Goal: Information Seeking & Learning: Learn about a topic

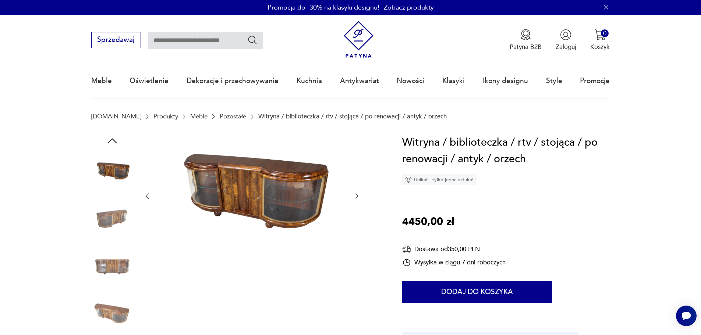
click at [356, 198] on icon "button" at bounding box center [356, 195] width 7 height 7
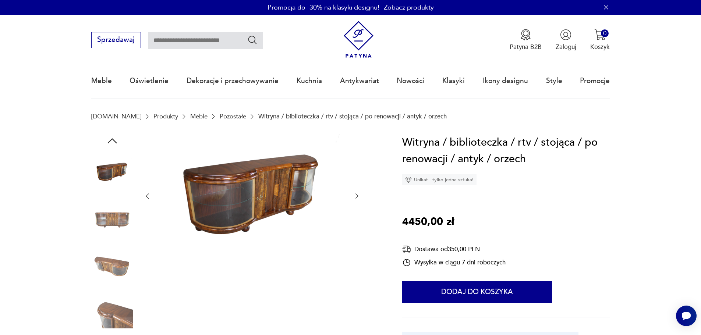
click at [356, 198] on icon "button" at bounding box center [356, 195] width 7 height 7
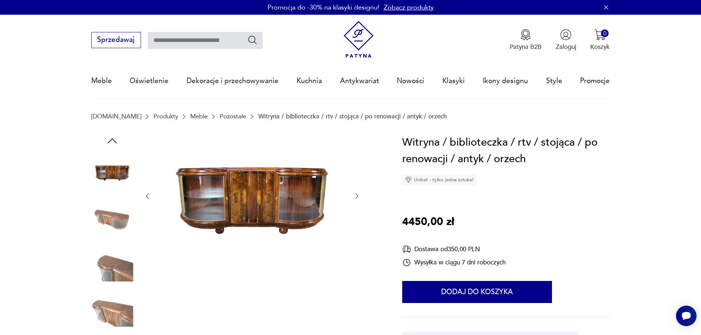
click at [356, 198] on icon "button" at bounding box center [356, 195] width 7 height 7
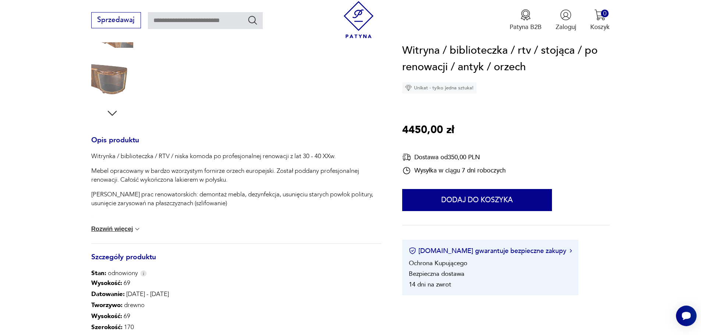
scroll to position [74, 0]
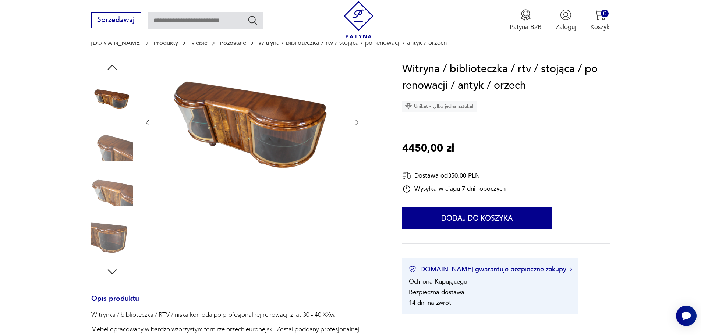
click at [357, 121] on icon "button" at bounding box center [356, 122] width 7 height 7
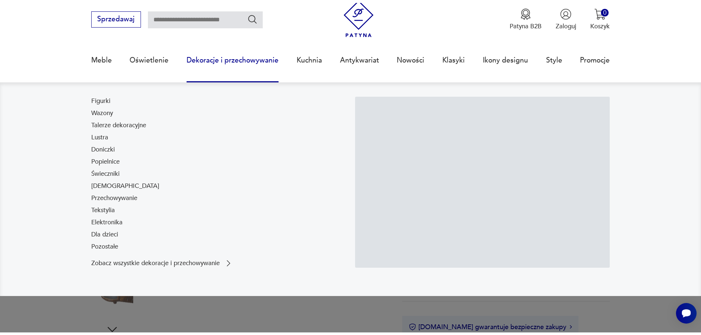
scroll to position [37, 0]
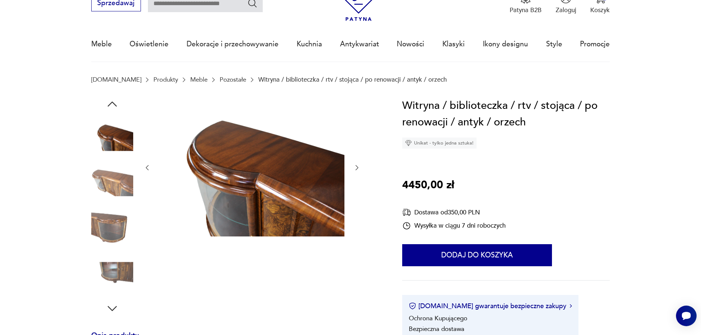
click at [304, 79] on p "Witryna / biblioteczka / rtv / stojąca / po renowacji / antyk / orzech" at bounding box center [352, 79] width 188 height 7
click at [220, 78] on link "Pozostałe" at bounding box center [233, 79] width 26 height 7
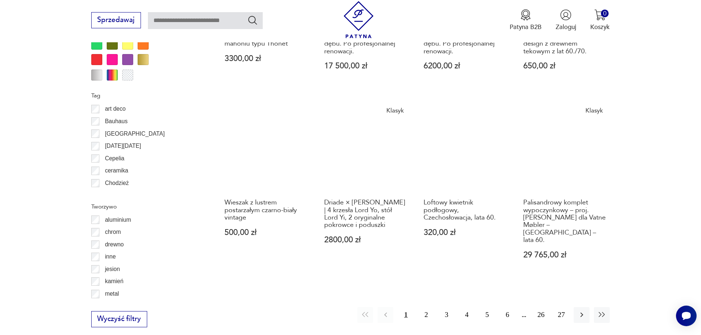
scroll to position [796, 0]
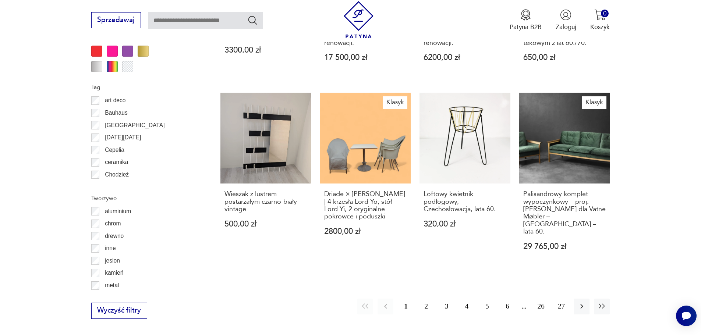
click at [426, 299] on button "2" at bounding box center [426, 307] width 16 height 16
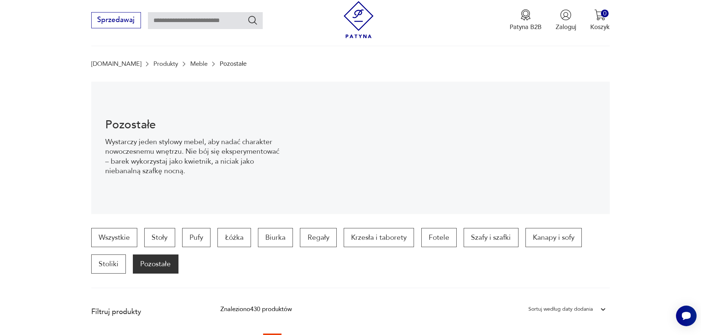
scroll to position [147, 0]
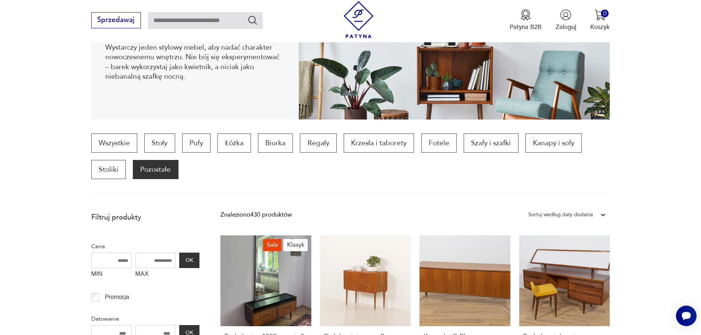
click at [604, 214] on icon at bounding box center [603, 215] width 4 height 3
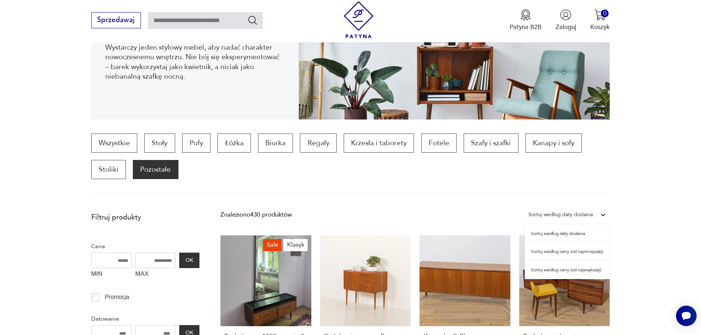
click at [570, 228] on div "Sortuj według daty dodania" at bounding box center [566, 233] width 85 height 18
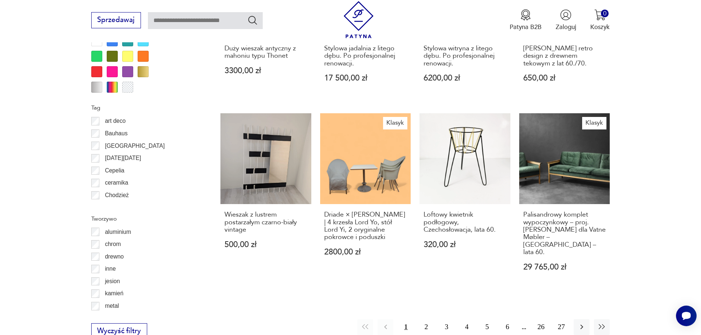
scroll to position [797, 0]
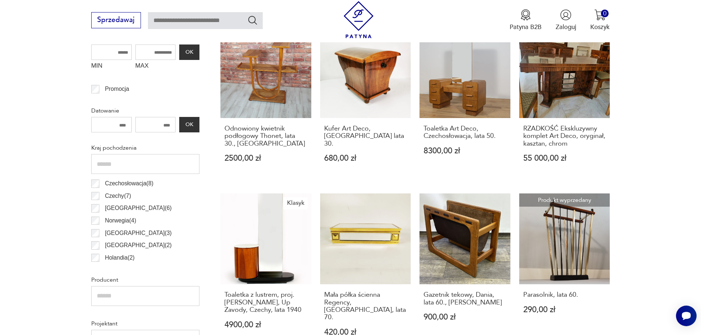
scroll to position [502, 0]
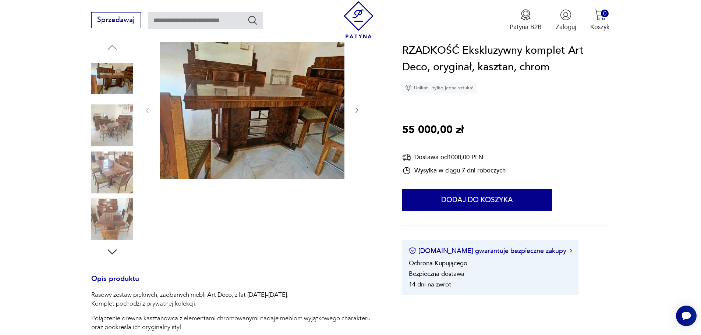
scroll to position [37, 0]
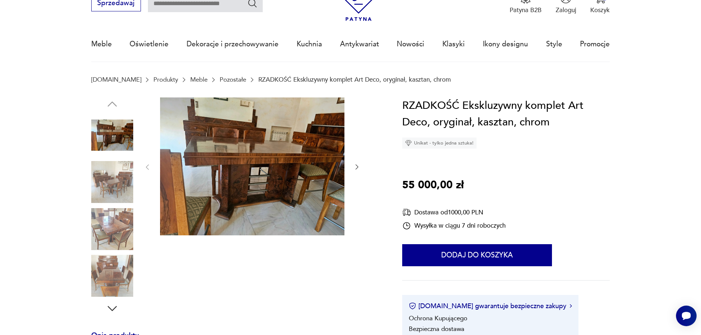
click at [357, 167] on icon "button" at bounding box center [356, 166] width 7 height 7
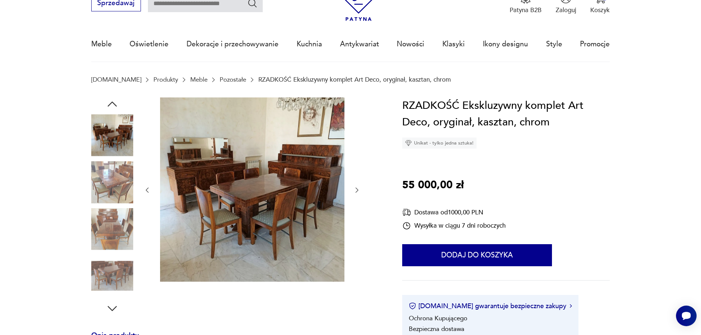
click at [358, 192] on icon "button" at bounding box center [356, 189] width 7 height 7
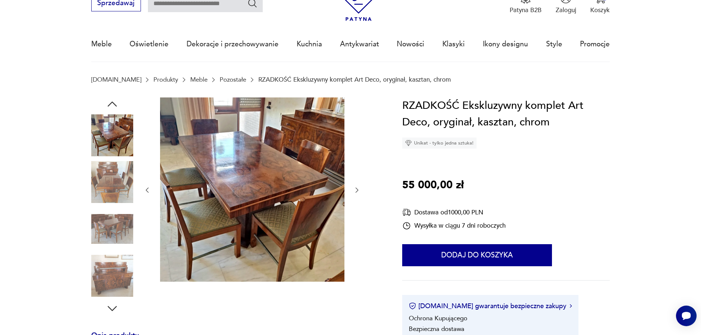
click at [358, 192] on icon "button" at bounding box center [356, 189] width 7 height 7
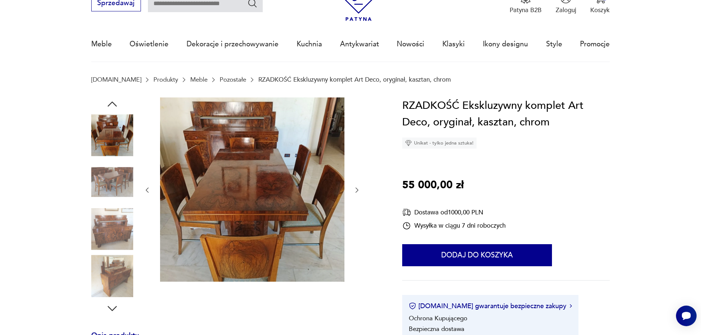
click at [358, 192] on icon "button" at bounding box center [356, 189] width 7 height 7
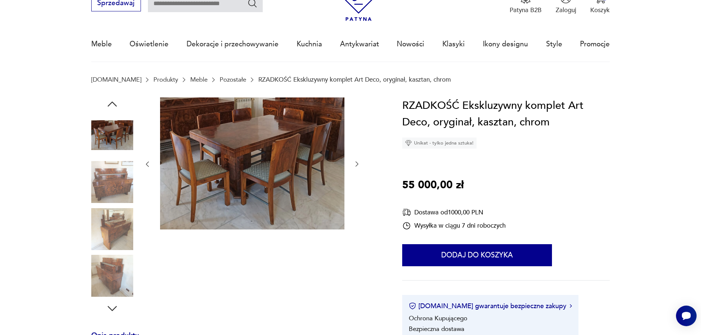
click at [358, 162] on icon "button" at bounding box center [356, 163] width 7 height 7
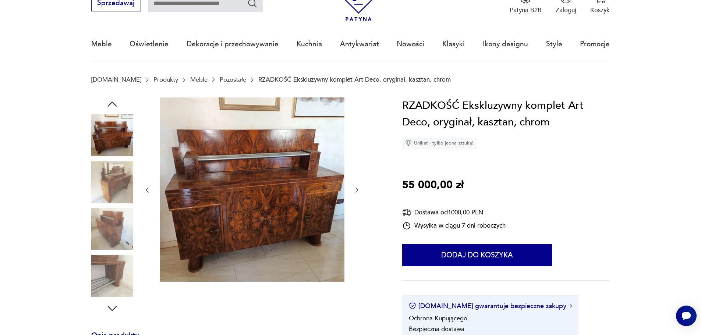
click at [358, 191] on icon "button" at bounding box center [356, 189] width 7 height 7
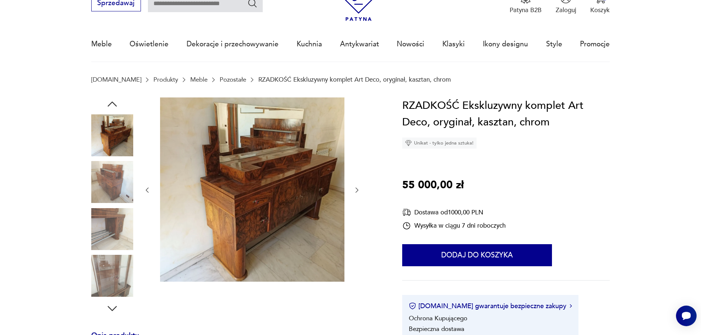
click at [358, 191] on icon "button" at bounding box center [356, 189] width 7 height 7
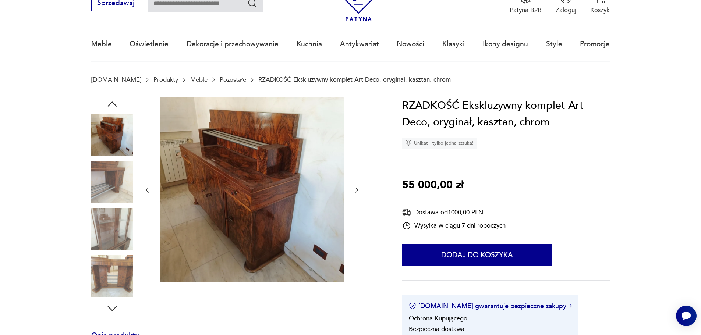
click at [356, 190] on icon "button" at bounding box center [356, 189] width 7 height 7
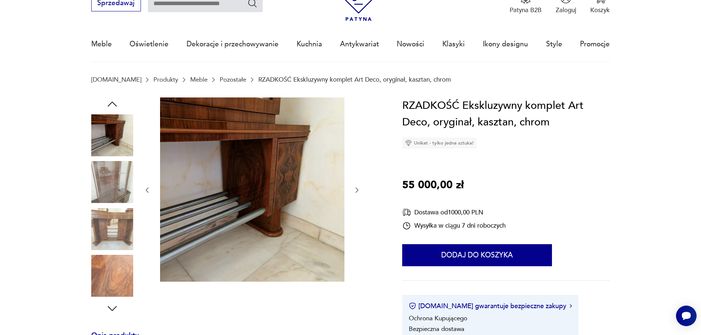
click at [356, 189] on icon "button" at bounding box center [356, 189] width 7 height 7
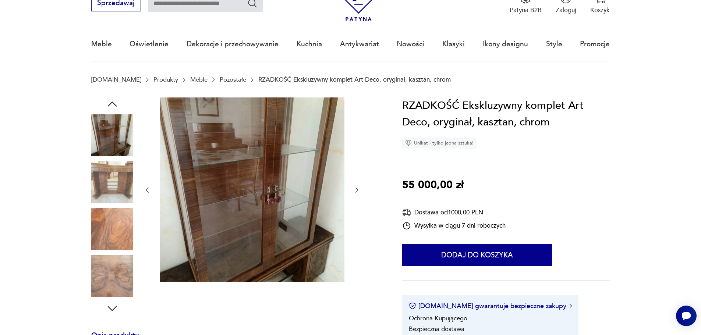
click at [356, 189] on icon "button" at bounding box center [356, 189] width 7 height 7
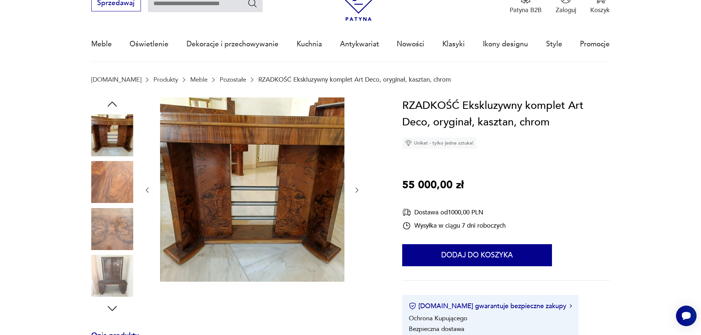
click at [356, 189] on icon "button" at bounding box center [356, 189] width 7 height 7
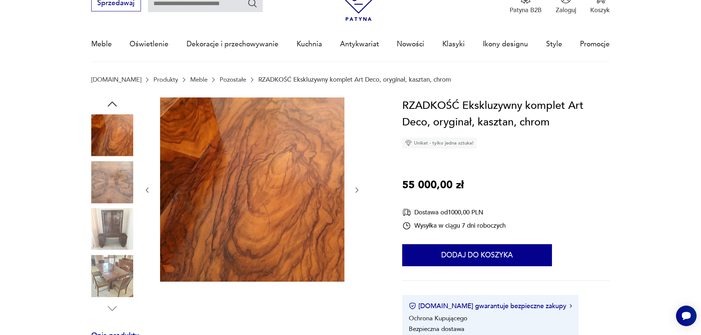
click at [356, 189] on icon "button" at bounding box center [356, 189] width 7 height 7
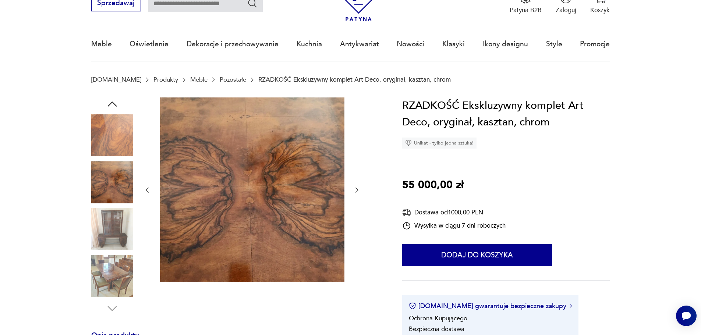
click at [356, 189] on icon "button" at bounding box center [356, 189] width 7 height 7
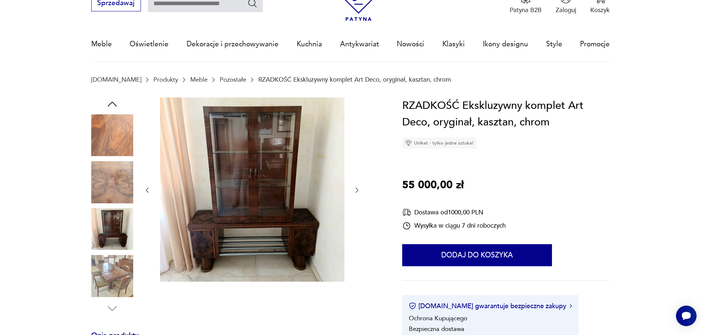
click at [356, 189] on icon "button" at bounding box center [356, 189] width 7 height 7
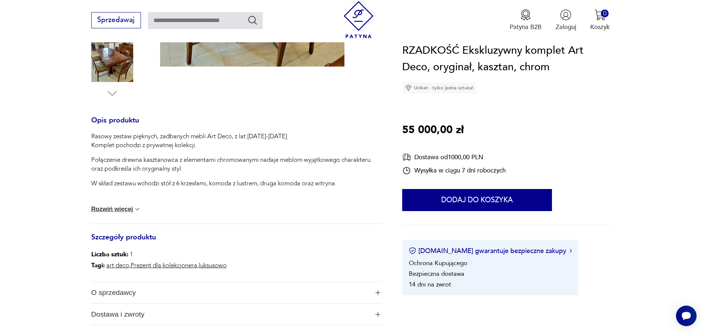
scroll to position [257, 0]
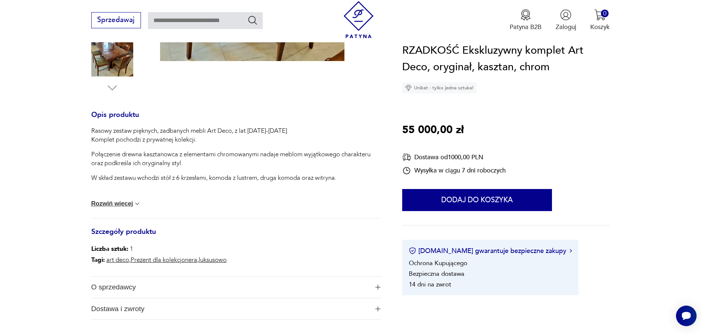
click at [117, 204] on button "Rozwiń więcej" at bounding box center [116, 203] width 50 height 7
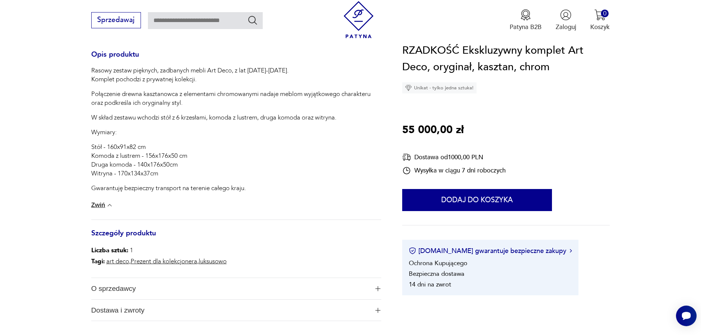
scroll to position [331, 0]
